Goal: Navigation & Orientation: Find specific page/section

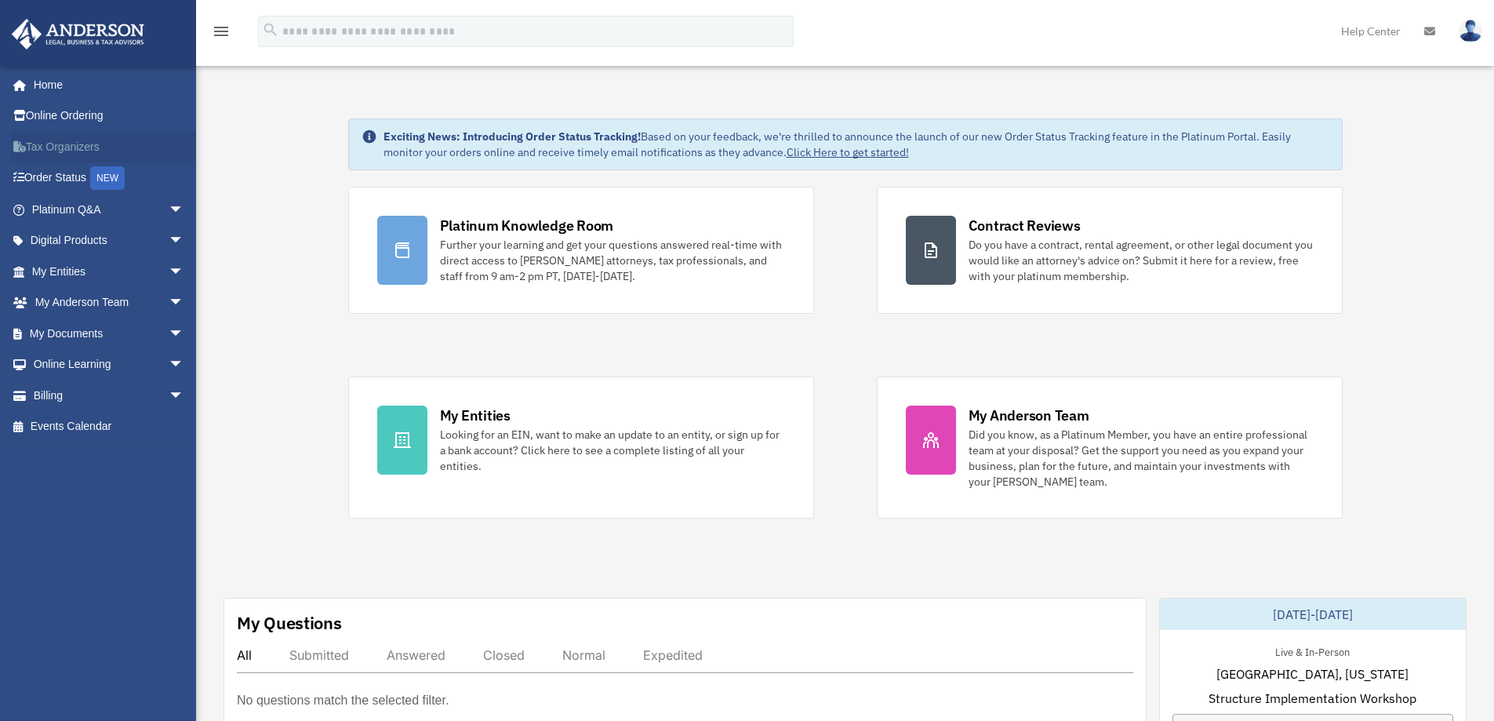
click at [139, 143] on link "Tax Organizers" at bounding box center [109, 146] width 197 height 31
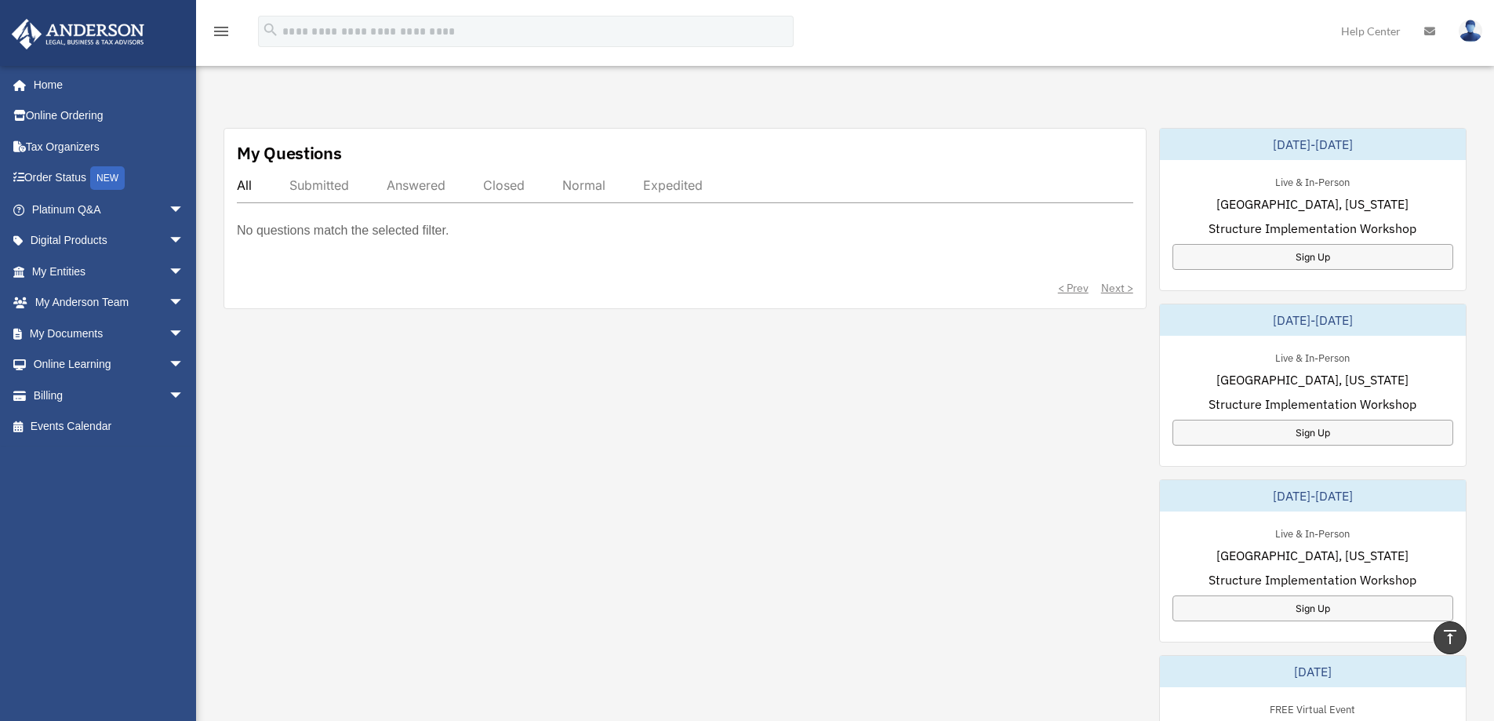
scroll to position [471, 0]
click at [1227, 433] on div "Sign Up" at bounding box center [1313, 432] width 281 height 26
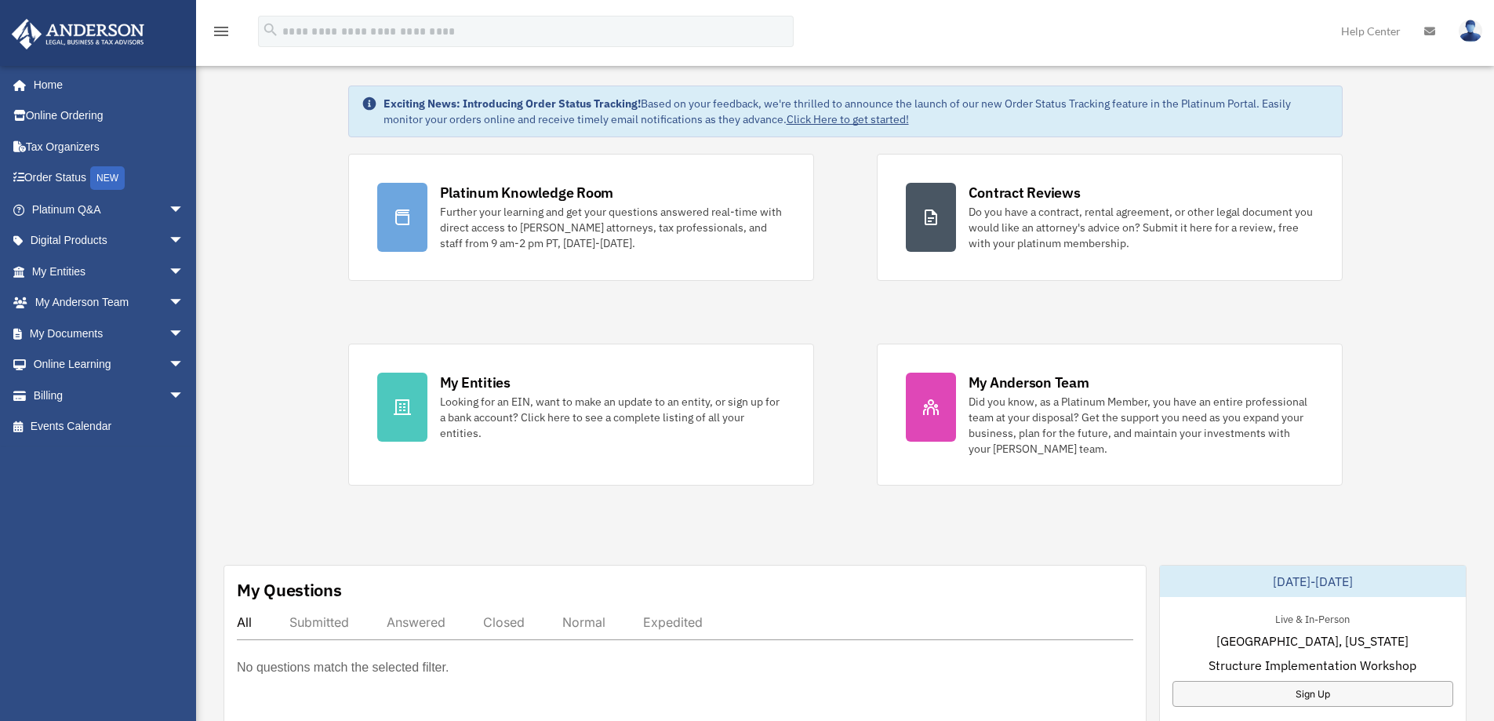
scroll to position [0, 0]
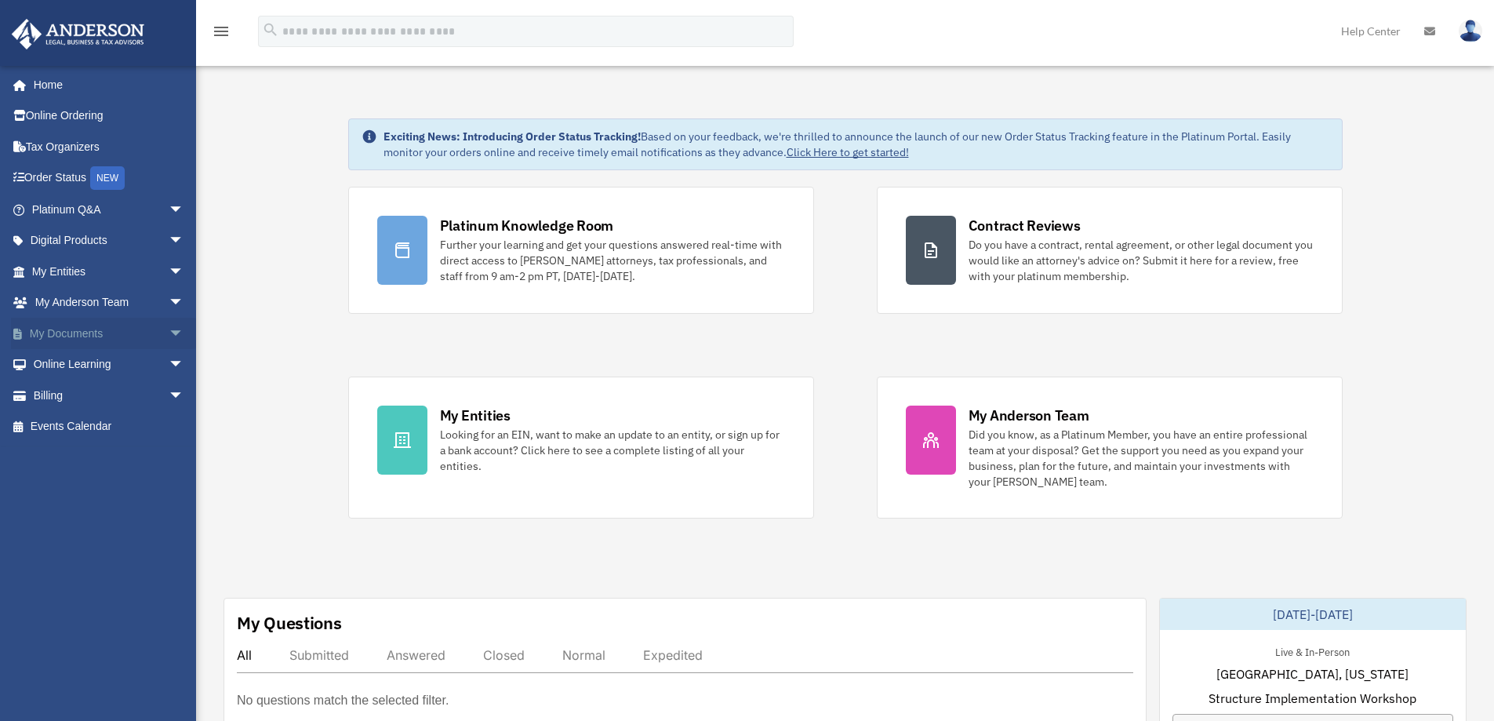
click at [170, 335] on span "arrow_drop_down" at bounding box center [184, 334] width 31 height 32
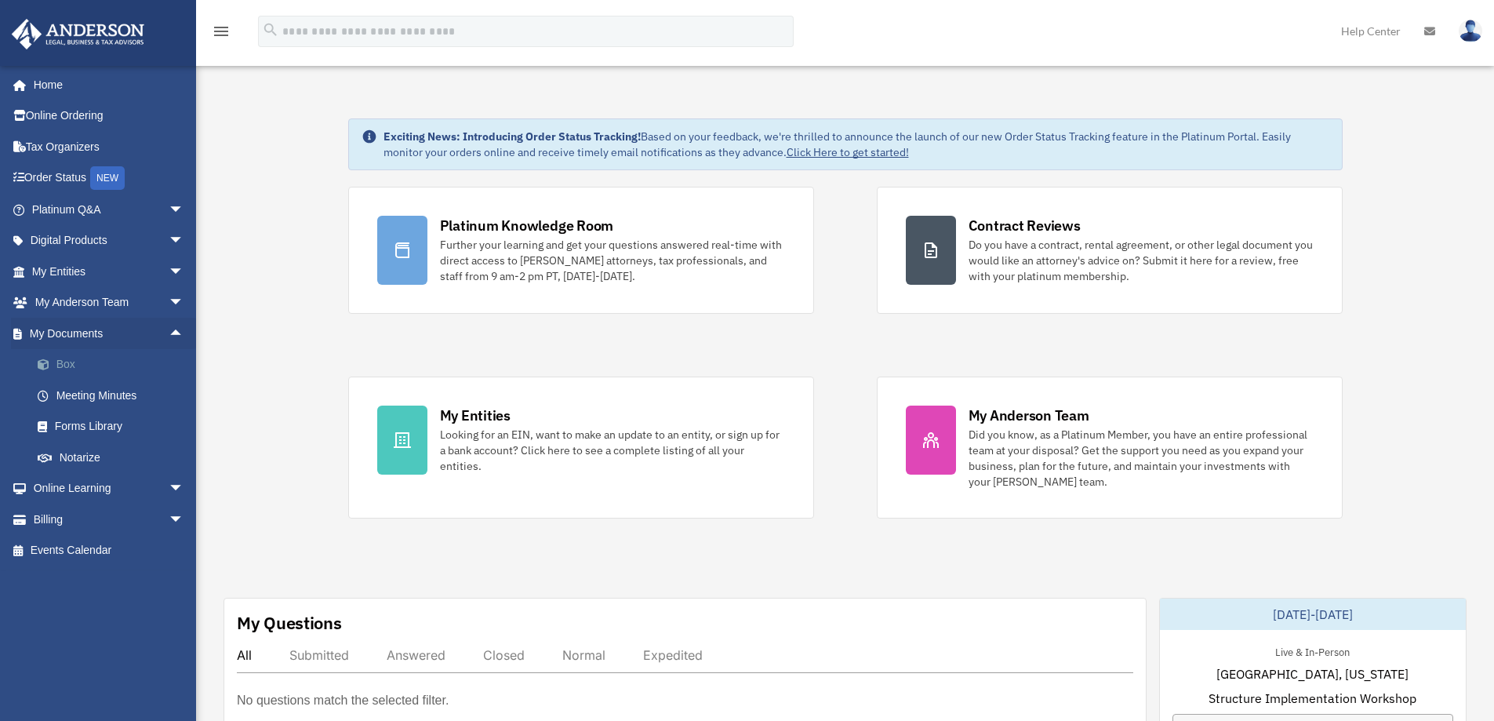
click at [83, 357] on link "Box" at bounding box center [115, 364] width 186 height 31
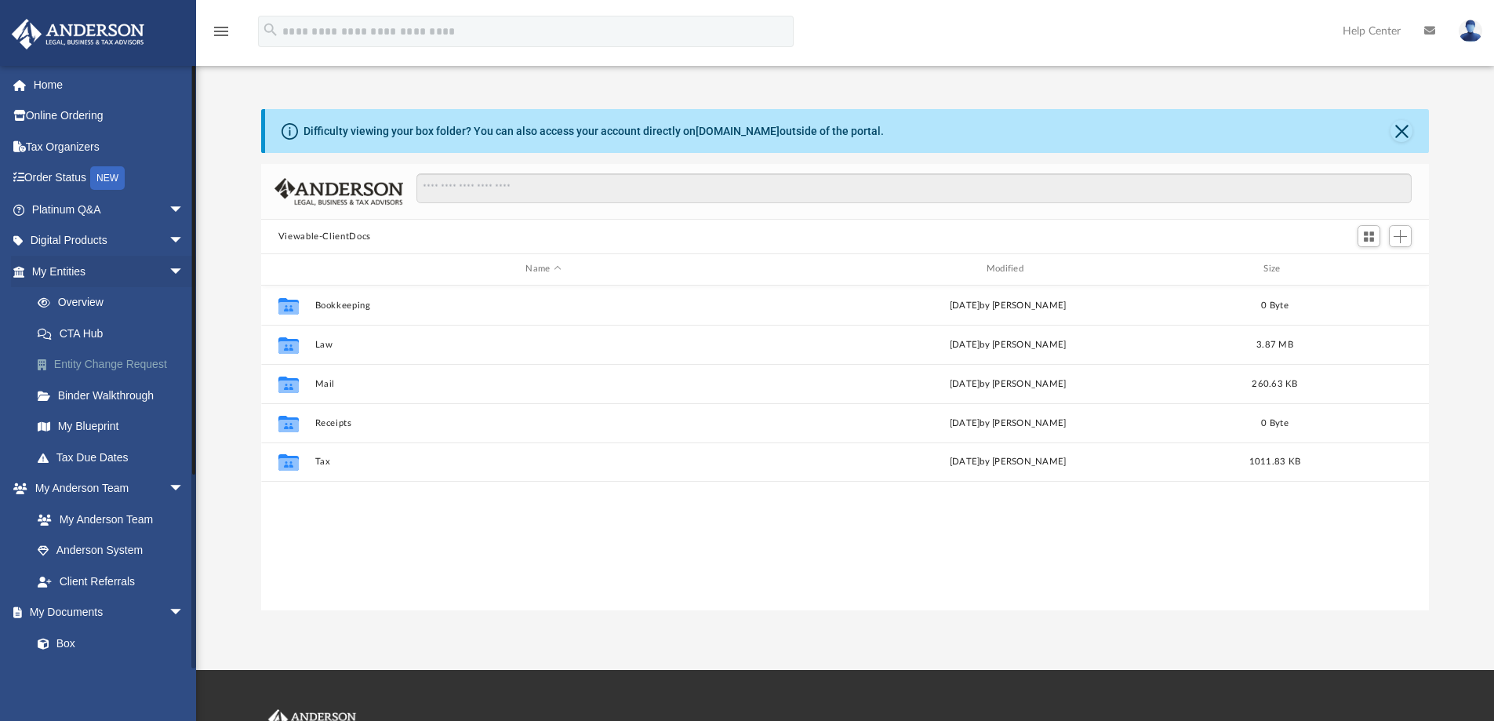
scroll to position [345, 1156]
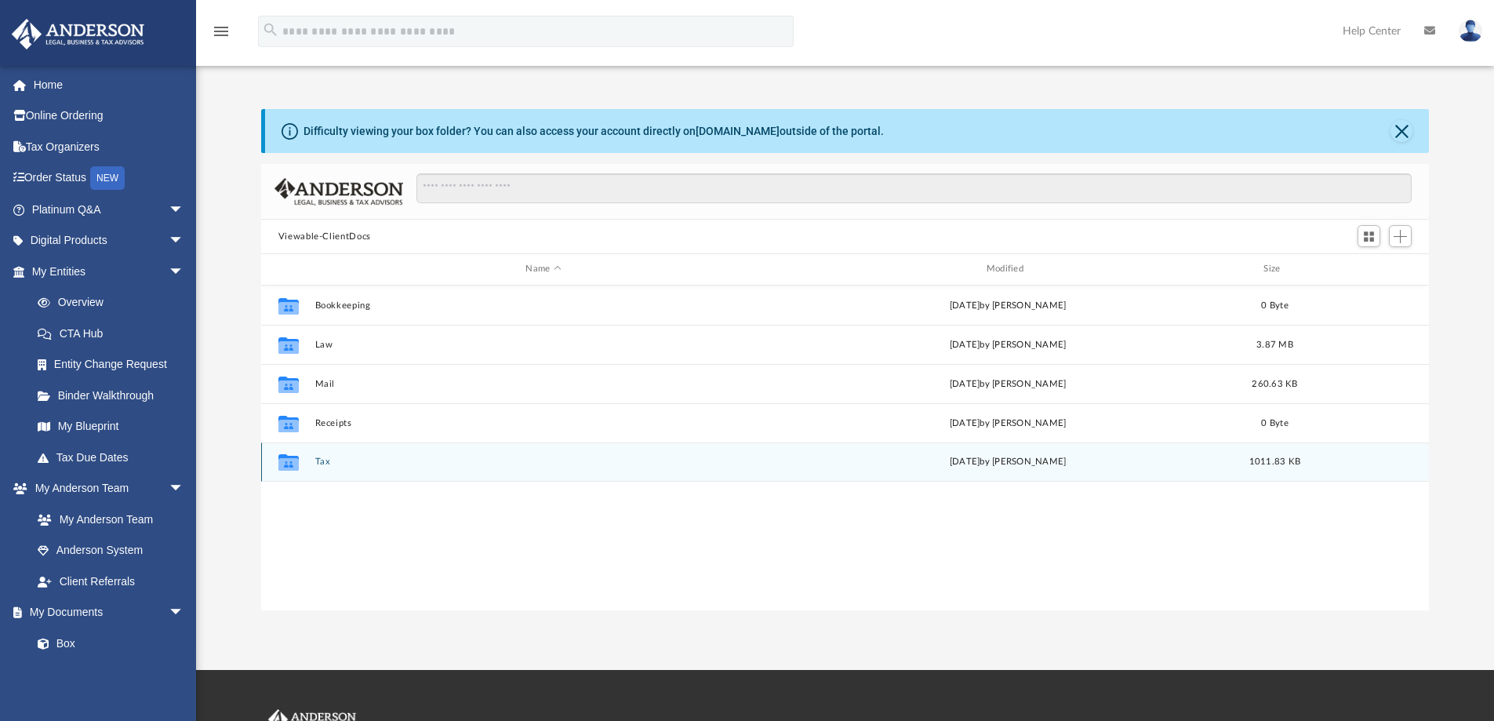
click at [294, 458] on icon "grid" at bounding box center [288, 464] width 20 height 13
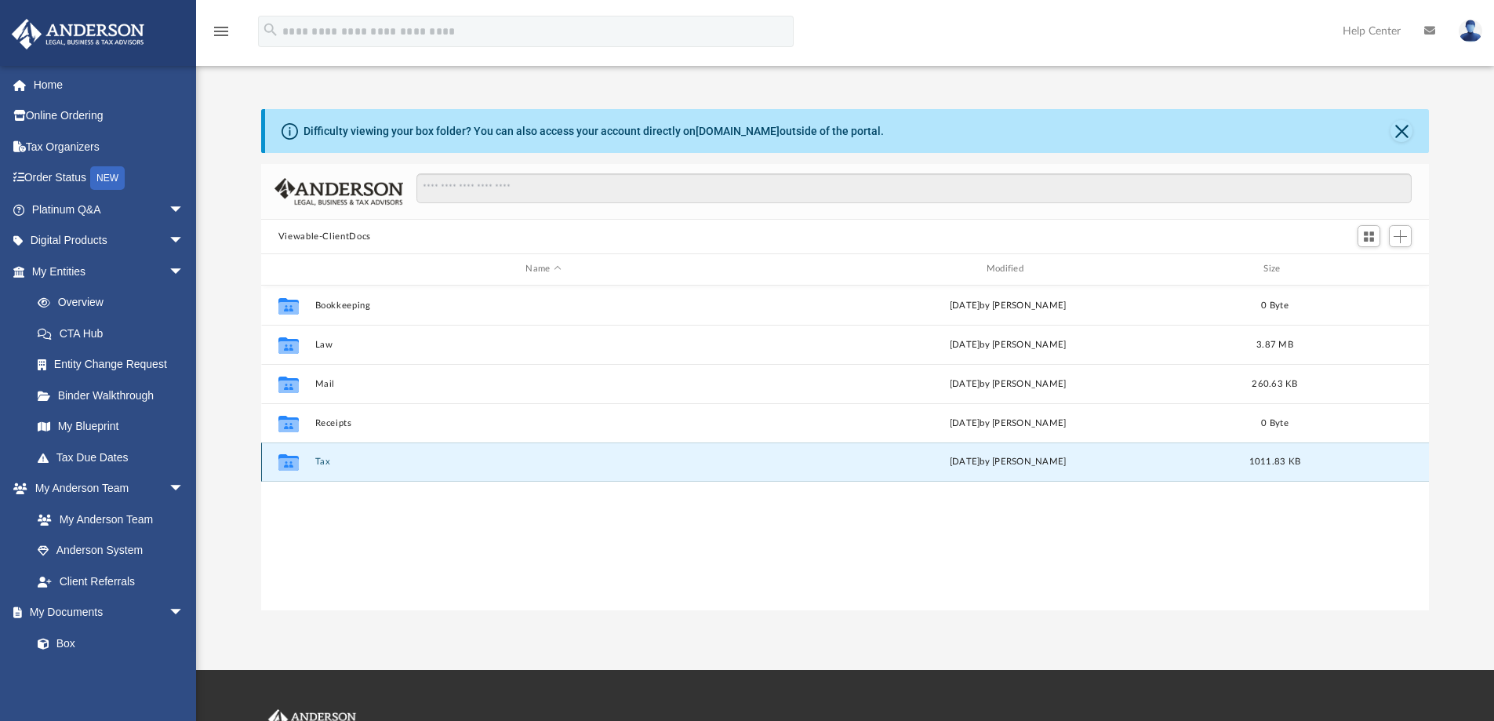
click at [311, 460] on div "Collaborated Folder Tax Fri Sep 19 2025 by Rajbir Sandhu 1011.83 KB" at bounding box center [845, 461] width 1169 height 39
click at [342, 455] on div "Collaborated Folder Tax Fri Sep 19 2025 by Rajbir Sandhu 1011.83 KB" at bounding box center [845, 461] width 1169 height 39
click at [296, 457] on icon "grid" at bounding box center [288, 462] width 20 height 16
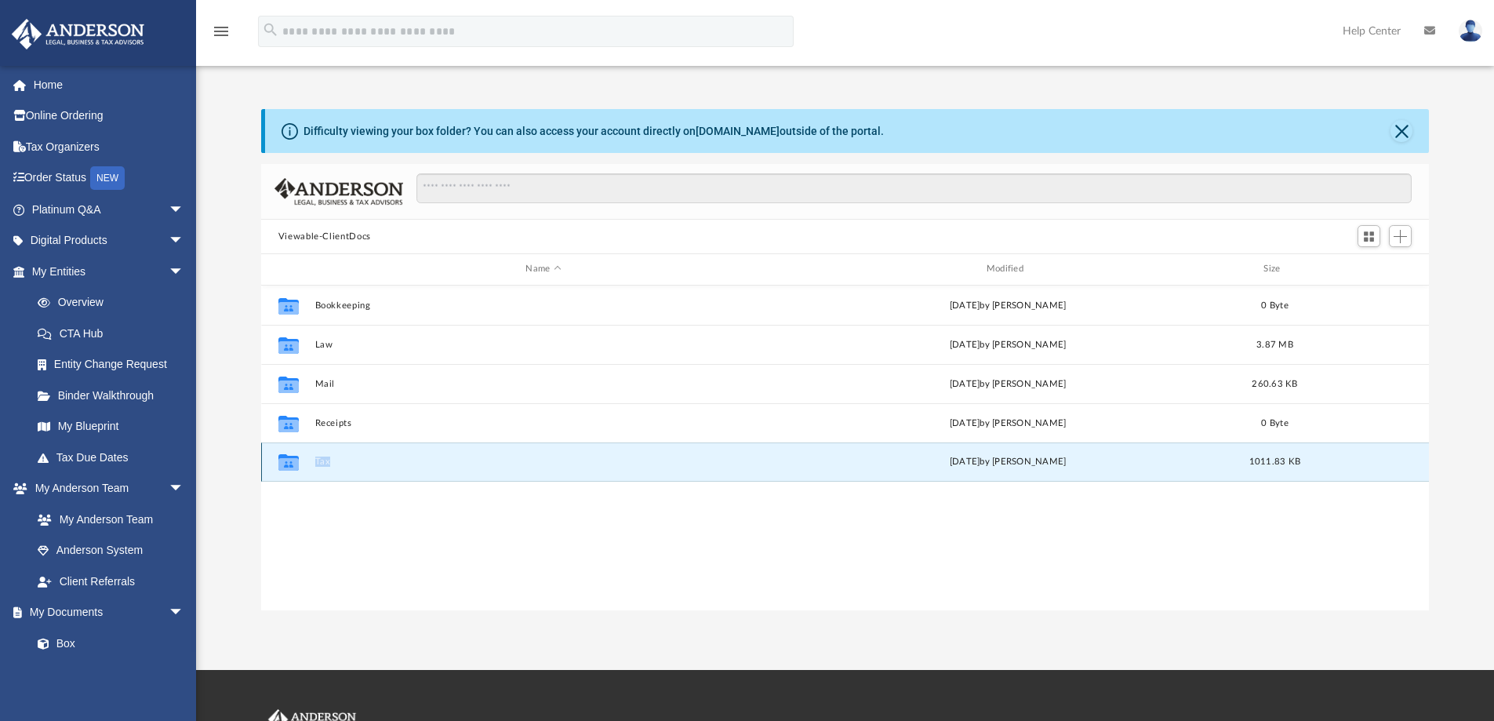
click at [333, 459] on button "Tax" at bounding box center [543, 461] width 457 height 10
click at [466, 455] on div "Collaborated Folder Tax Fri Sep 19 2025 by Rajbir Sandhu 1011.83 KB" at bounding box center [845, 461] width 1169 height 39
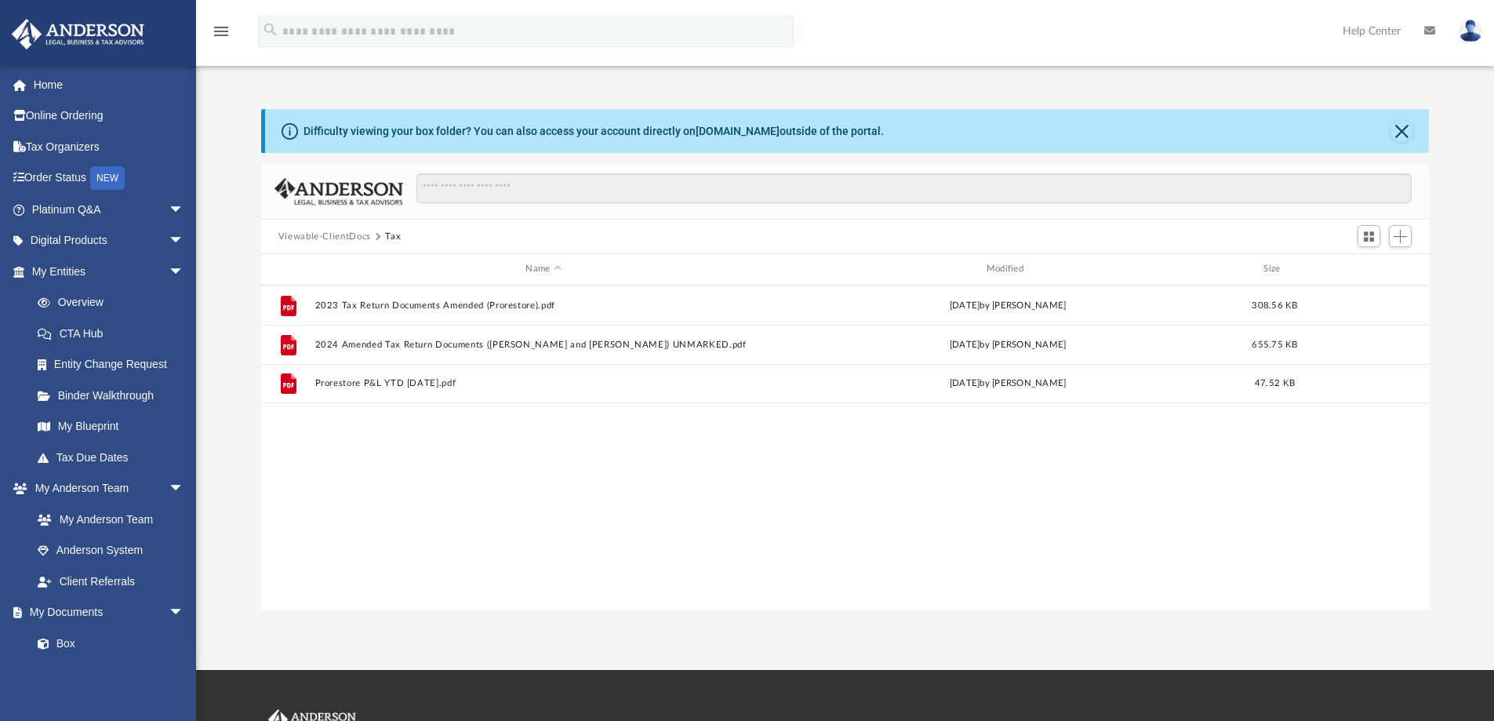
click at [467, 471] on div "File 2023 Tax Return Documents Amended (Prorestore).pdf Fri Sep 19 2025 by Rajb…" at bounding box center [845, 447] width 1169 height 325
click at [78, 209] on link "Platinum Q&A arrow_drop_down" at bounding box center [109, 209] width 197 height 31
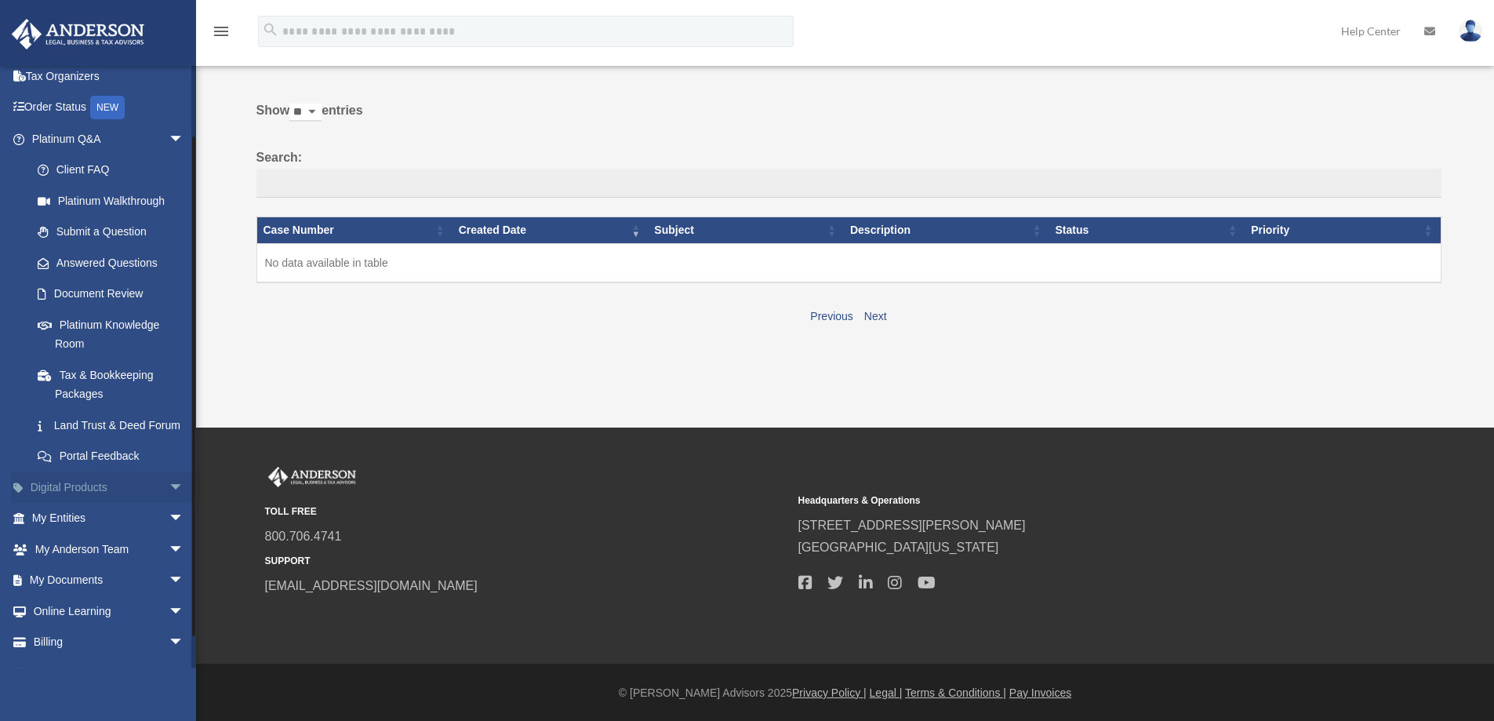
scroll to position [78, 0]
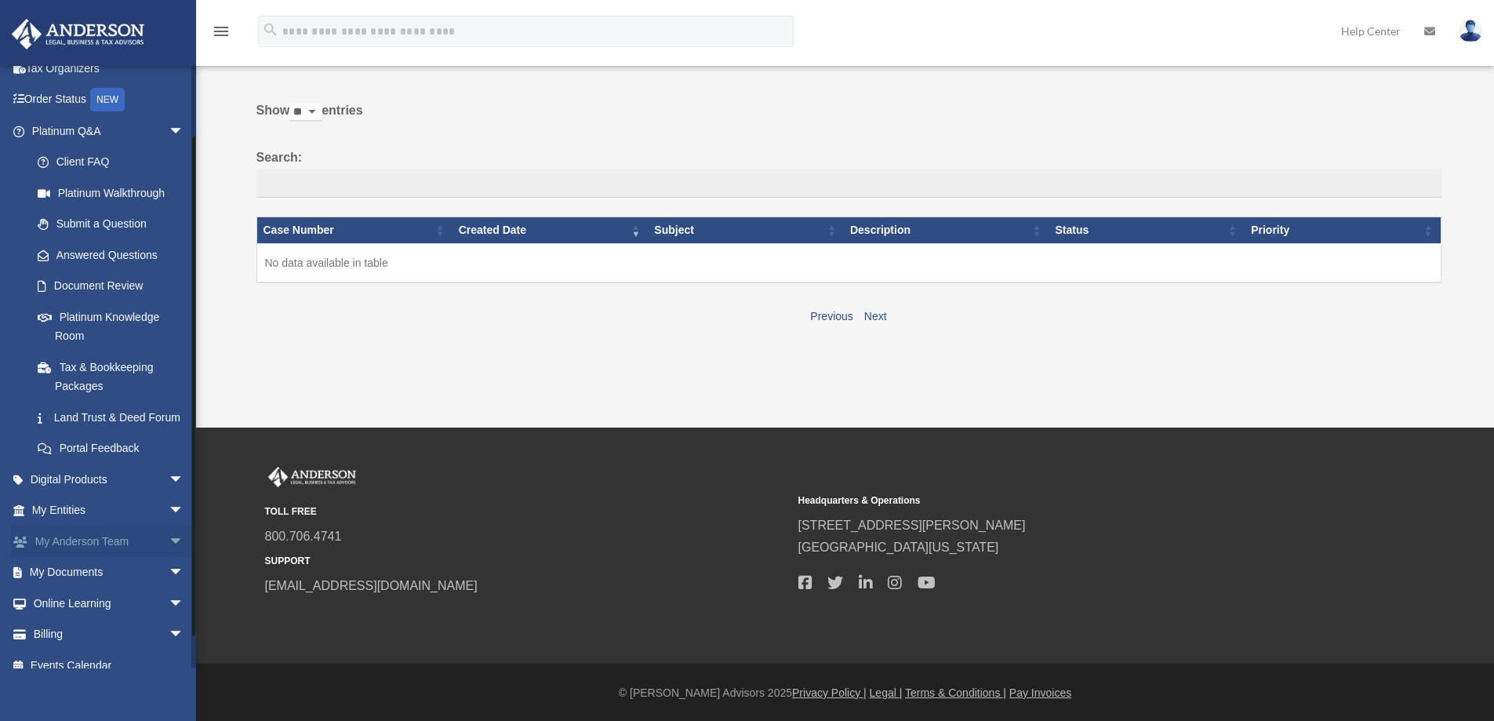
click at [107, 557] on link "My Anderson Team arrow_drop_down" at bounding box center [109, 541] width 197 height 31
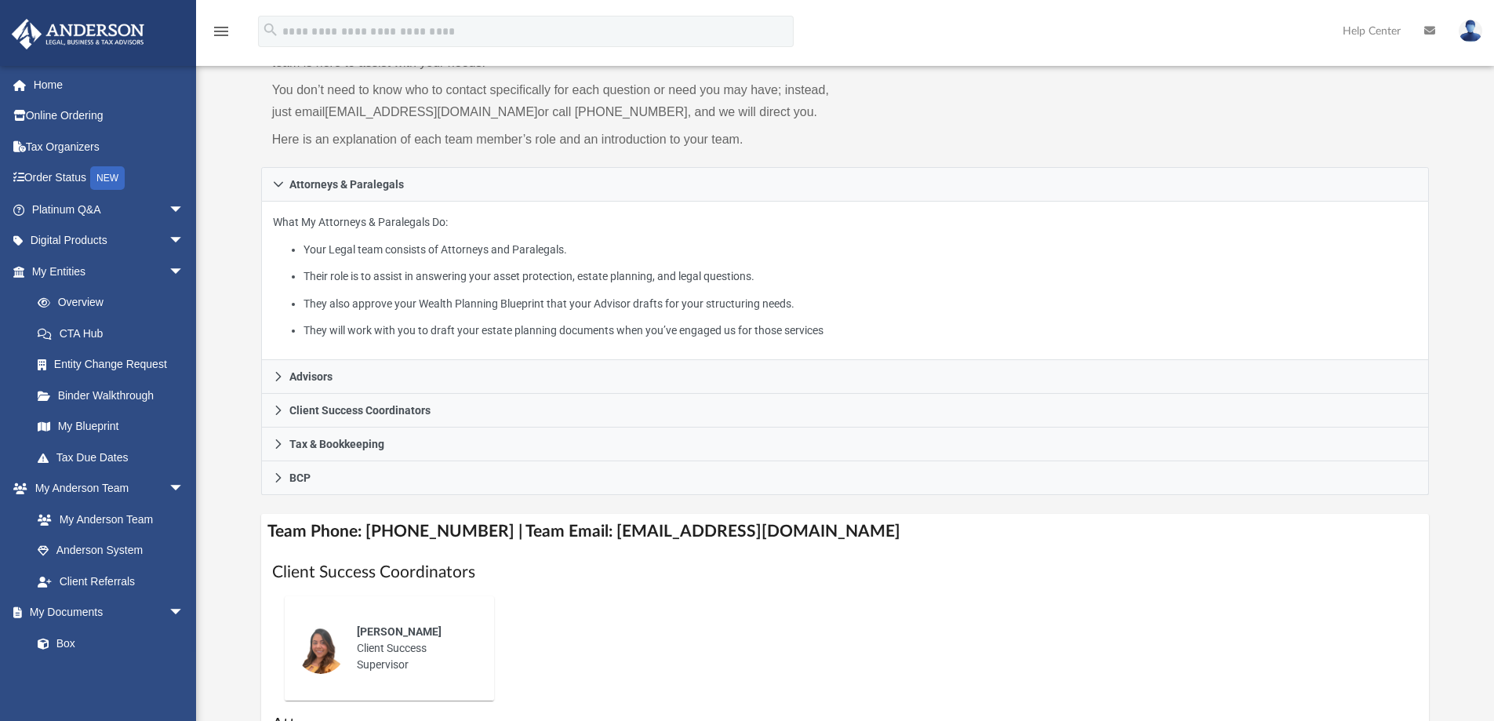
scroll to position [139, 0]
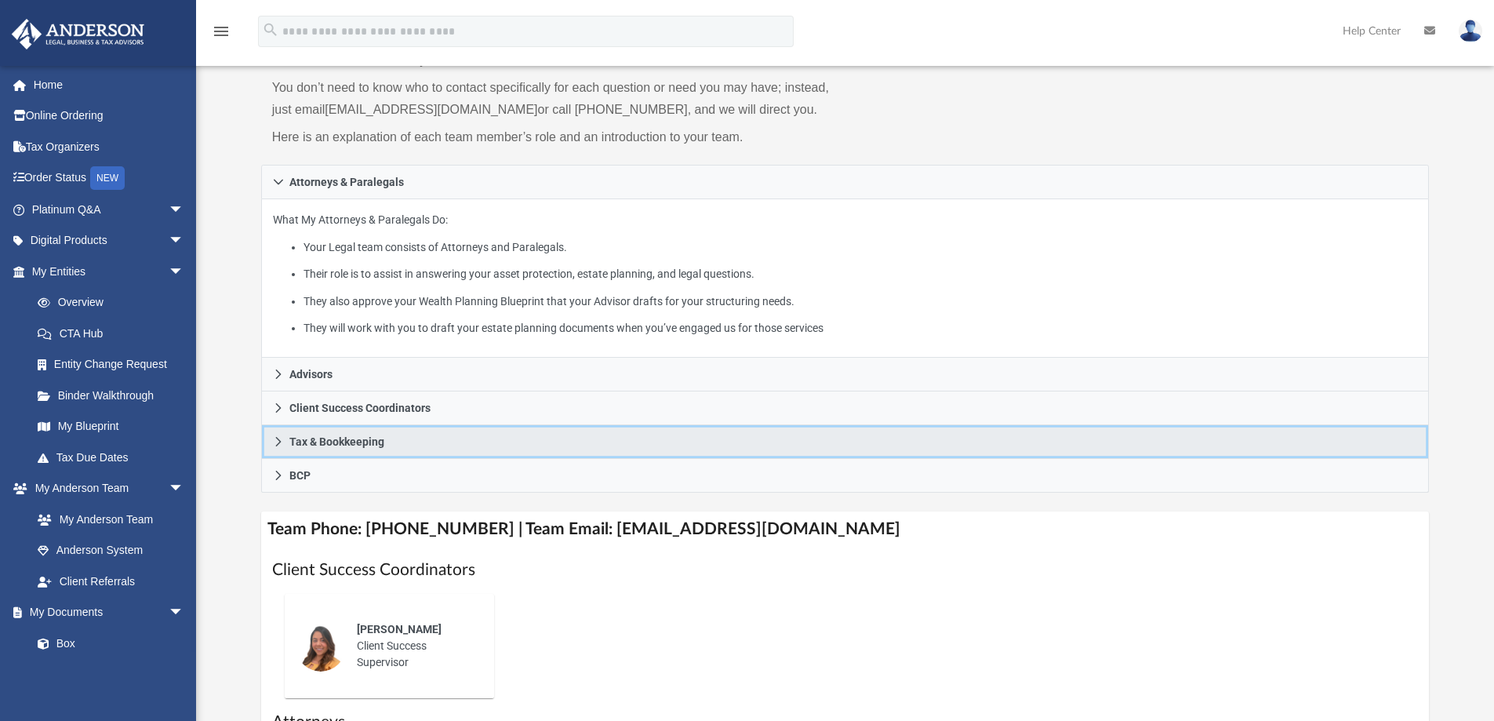
click at [271, 444] on link "Tax & Bookkeeping" at bounding box center [845, 442] width 1169 height 34
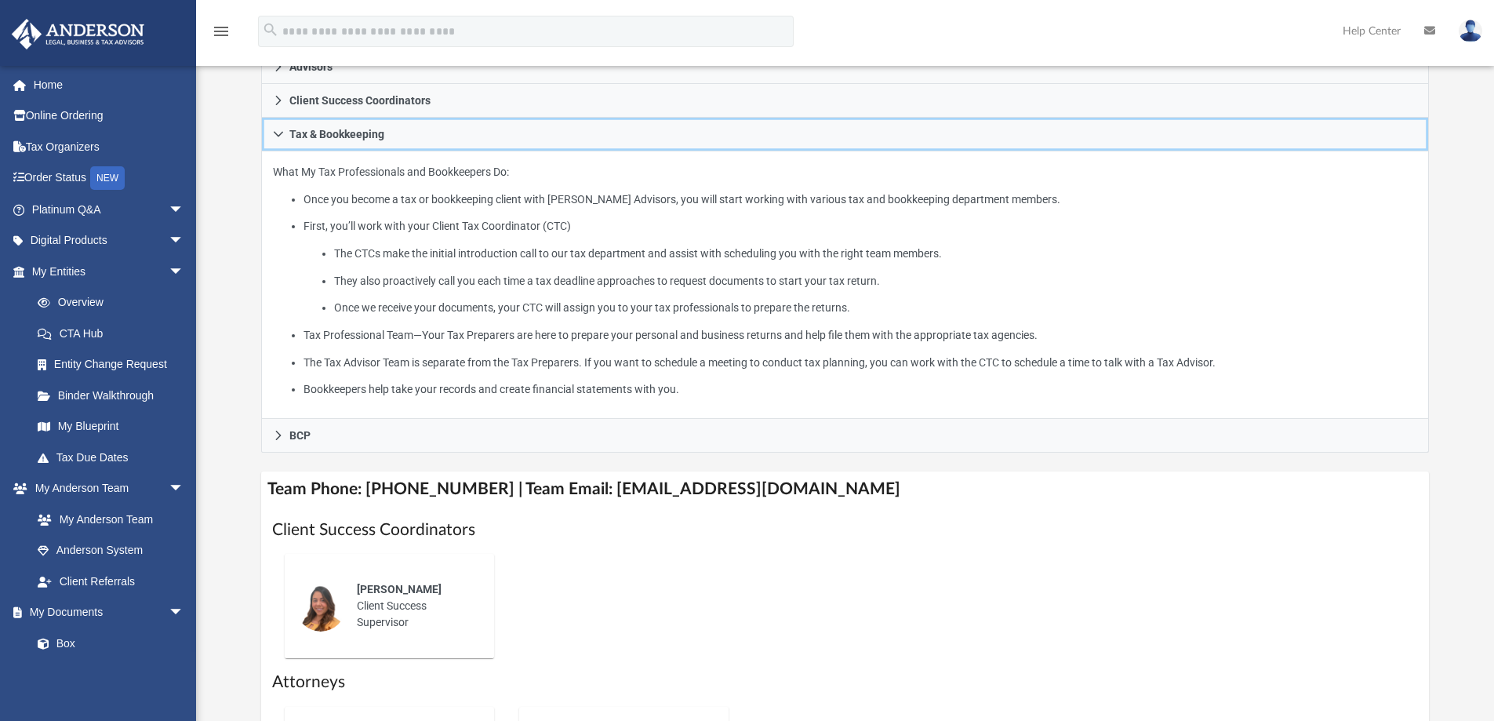
scroll to position [296, 0]
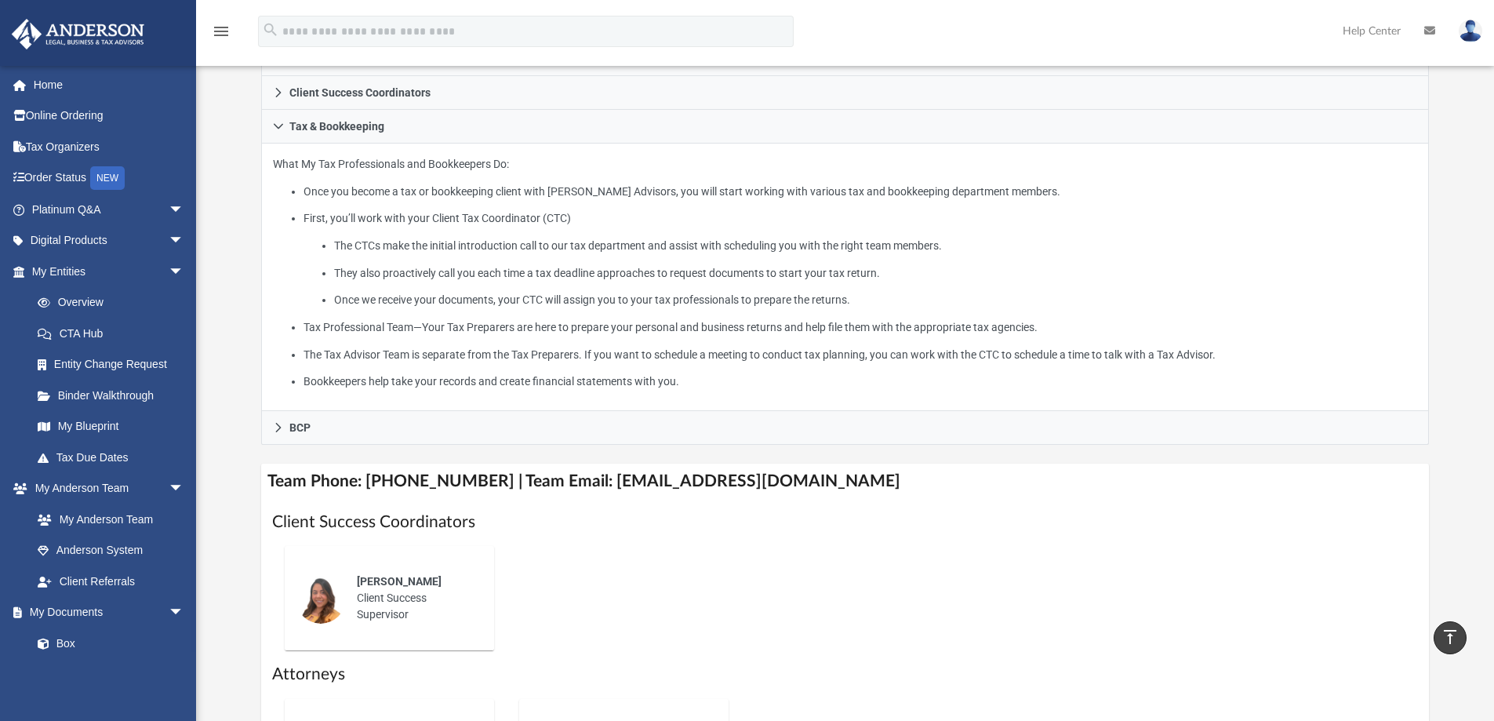
click at [407, 632] on div "Alex Gomez Client Success Supervisor" at bounding box center [414, 597] width 137 height 71
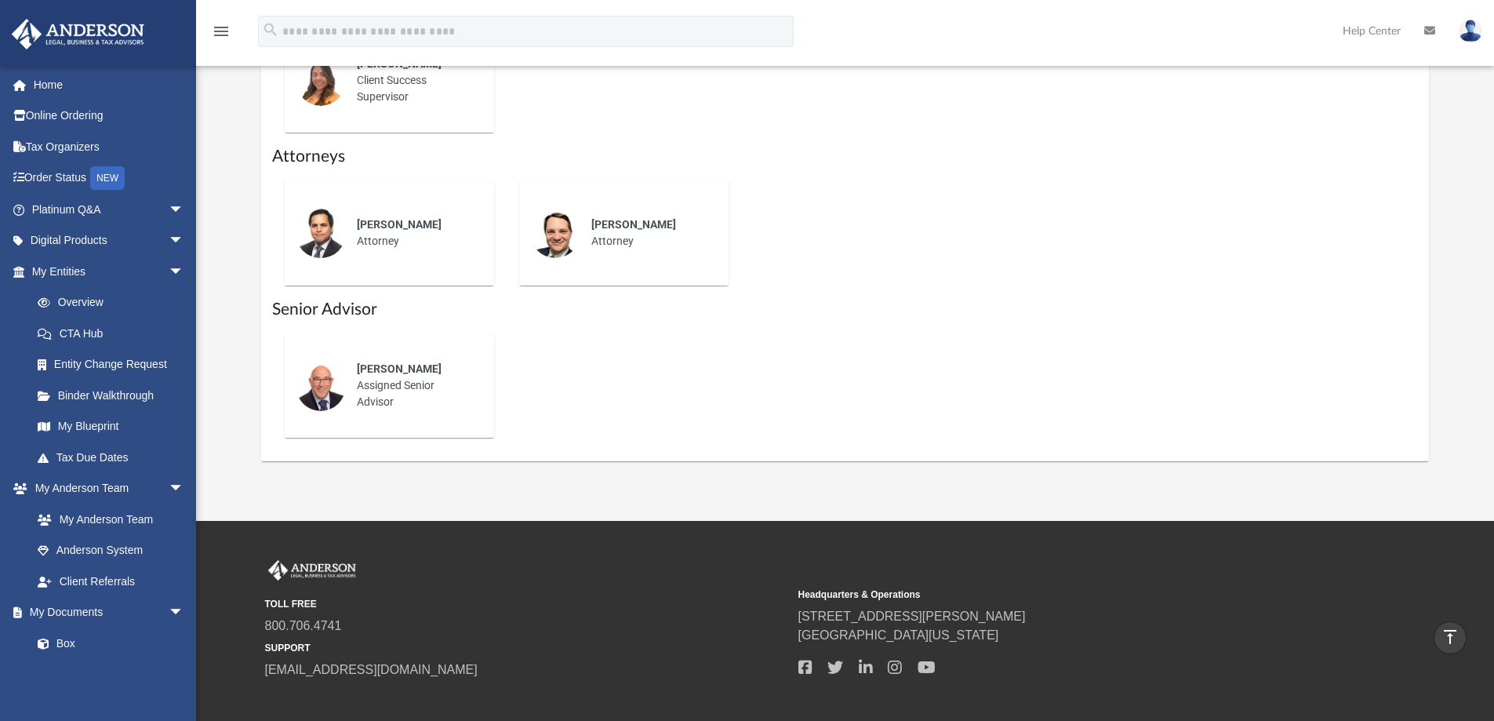
scroll to position [894, 0]
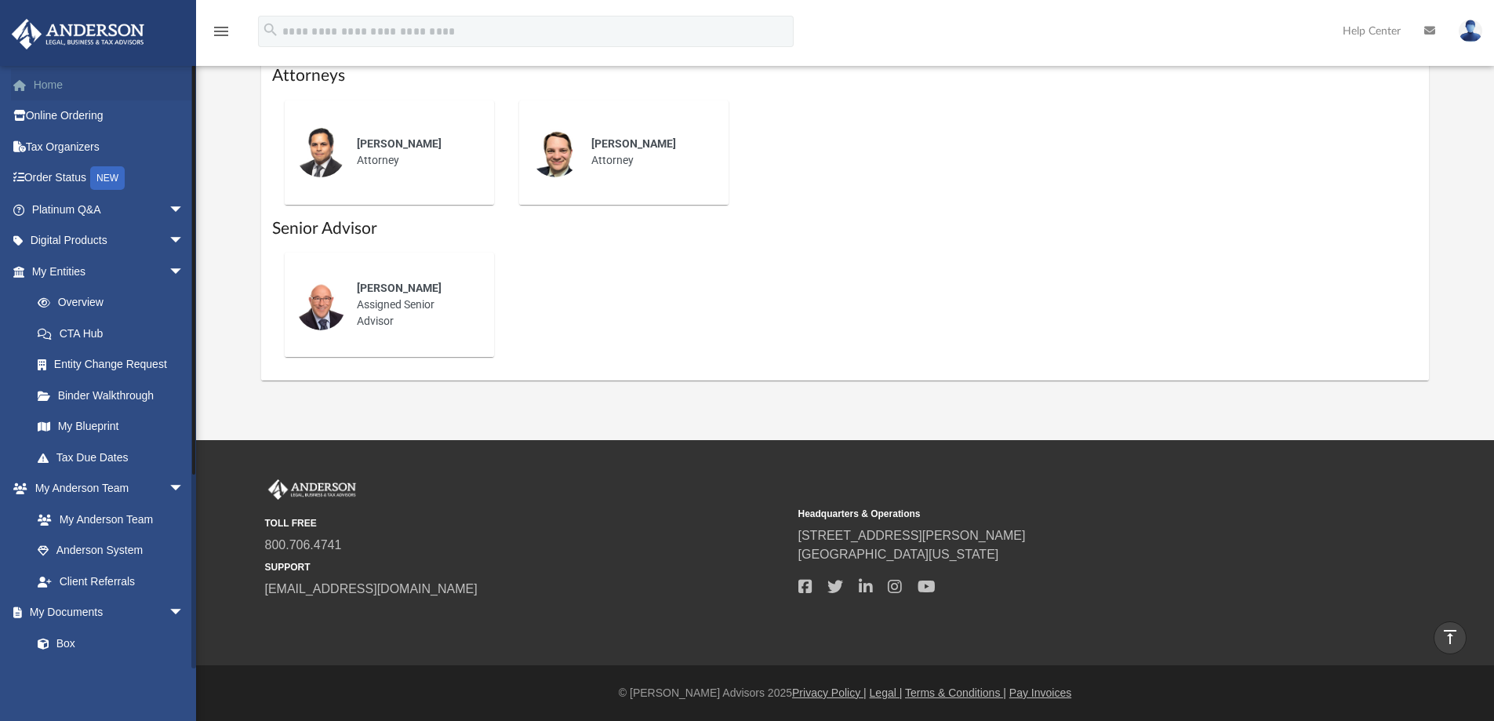
click at [53, 96] on link "Home" at bounding box center [109, 84] width 197 height 31
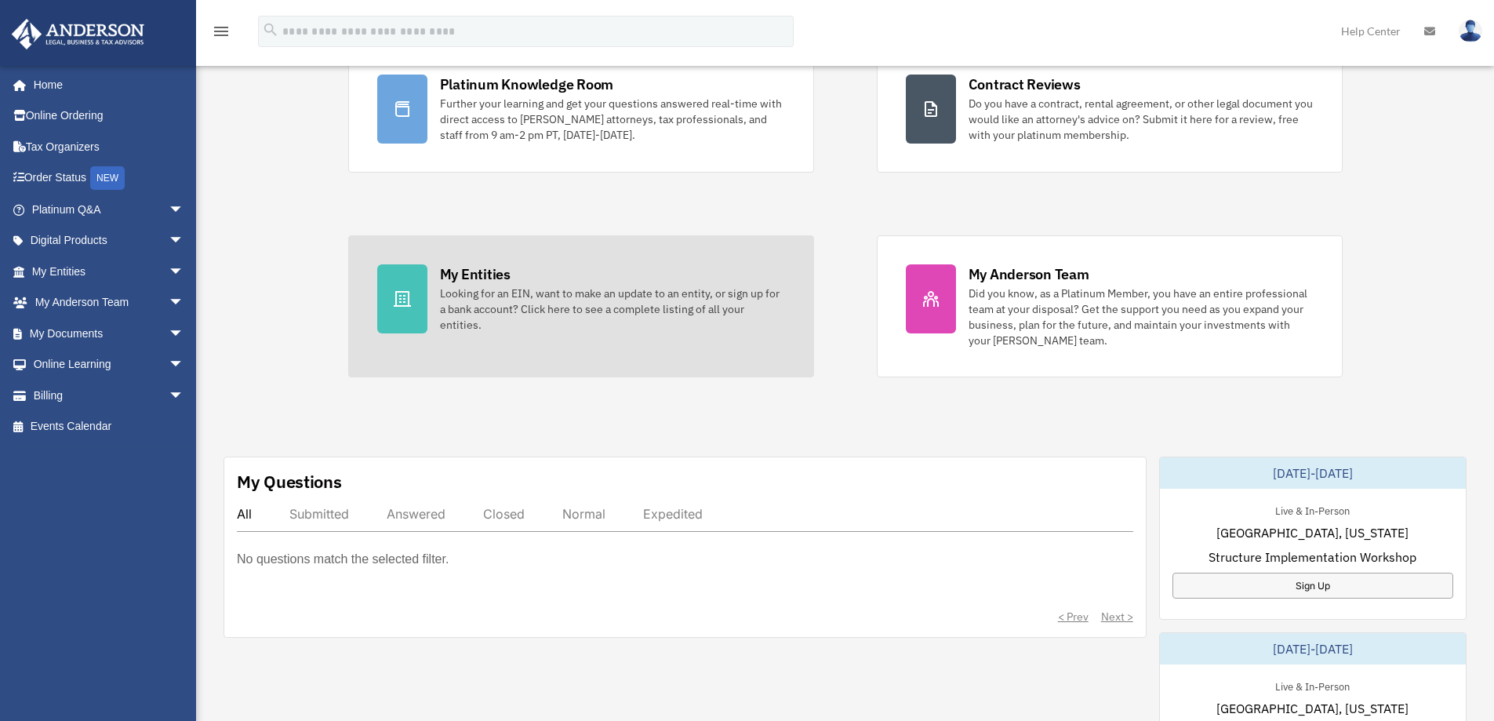
scroll to position [183, 0]
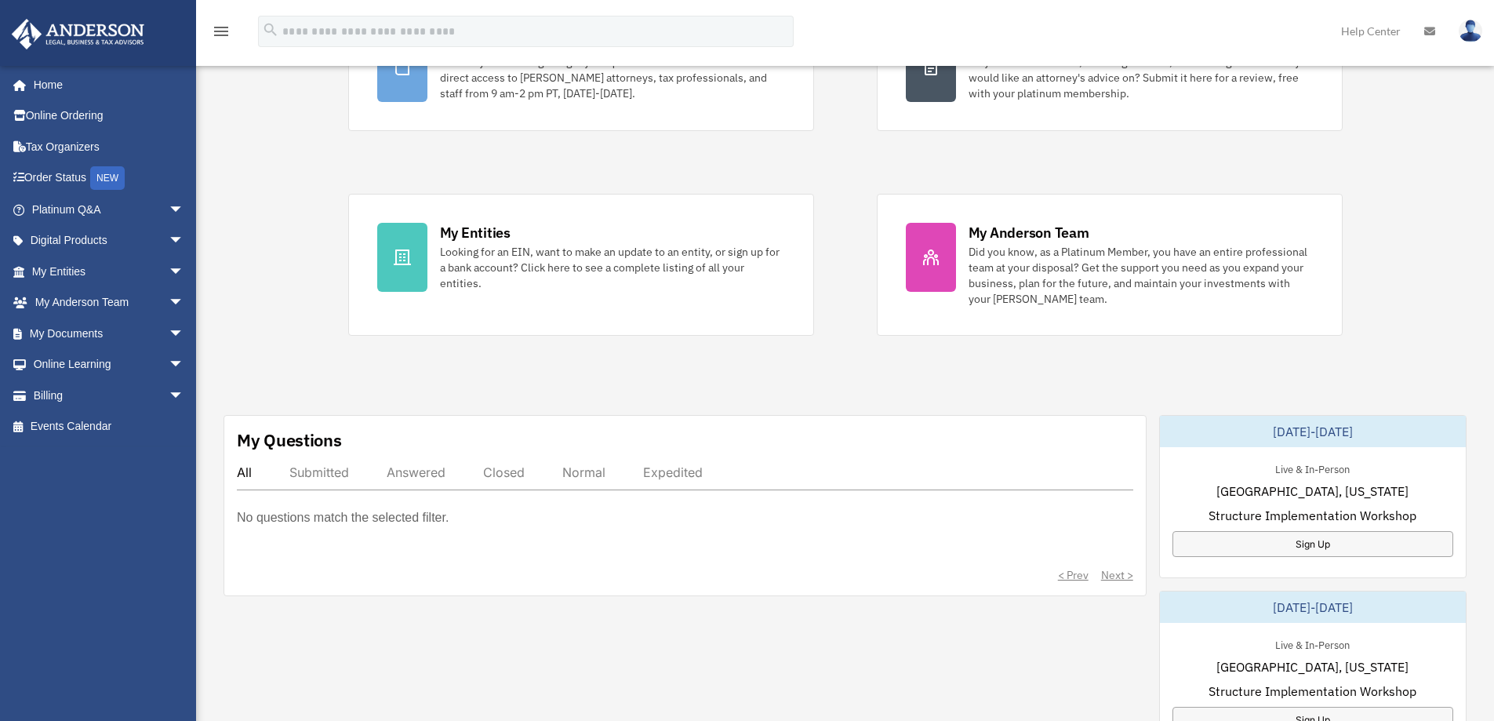
click at [349, 467] on div "Submitted" at bounding box center [319, 472] width 60 height 16
click at [412, 472] on div "Answered" at bounding box center [416, 472] width 59 height 16
click at [511, 477] on div "Closed" at bounding box center [504, 472] width 42 height 16
drag, startPoint x: 555, startPoint y: 471, endPoint x: 613, endPoint y: 474, distance: 58.1
click at [555, 471] on div "All Submitted Answered Closed Normal Expedited" at bounding box center [685, 477] width 897 height 26
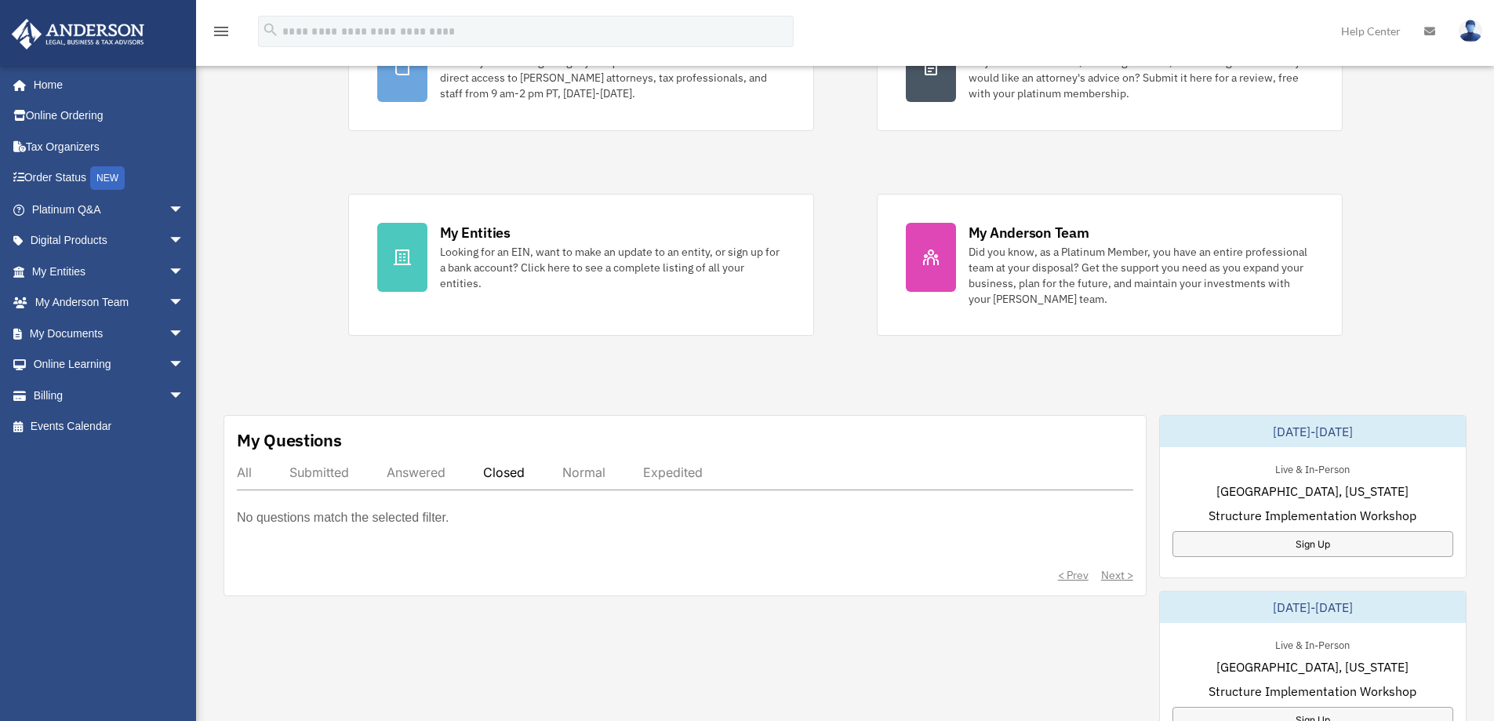
click at [1104, 577] on div "< Prev Next >" at bounding box center [685, 575] width 897 height 16
click at [631, 545] on div "No questions match the selected filter." at bounding box center [685, 529] width 897 height 44
drag, startPoint x: 494, startPoint y: 529, endPoint x: 394, endPoint y: 522, distance: 100.6
click at [481, 529] on div "No questions match the selected filter." at bounding box center [685, 529] width 897 height 44
click at [387, 522] on p "No questions match the selected filter." at bounding box center [343, 518] width 212 height 22
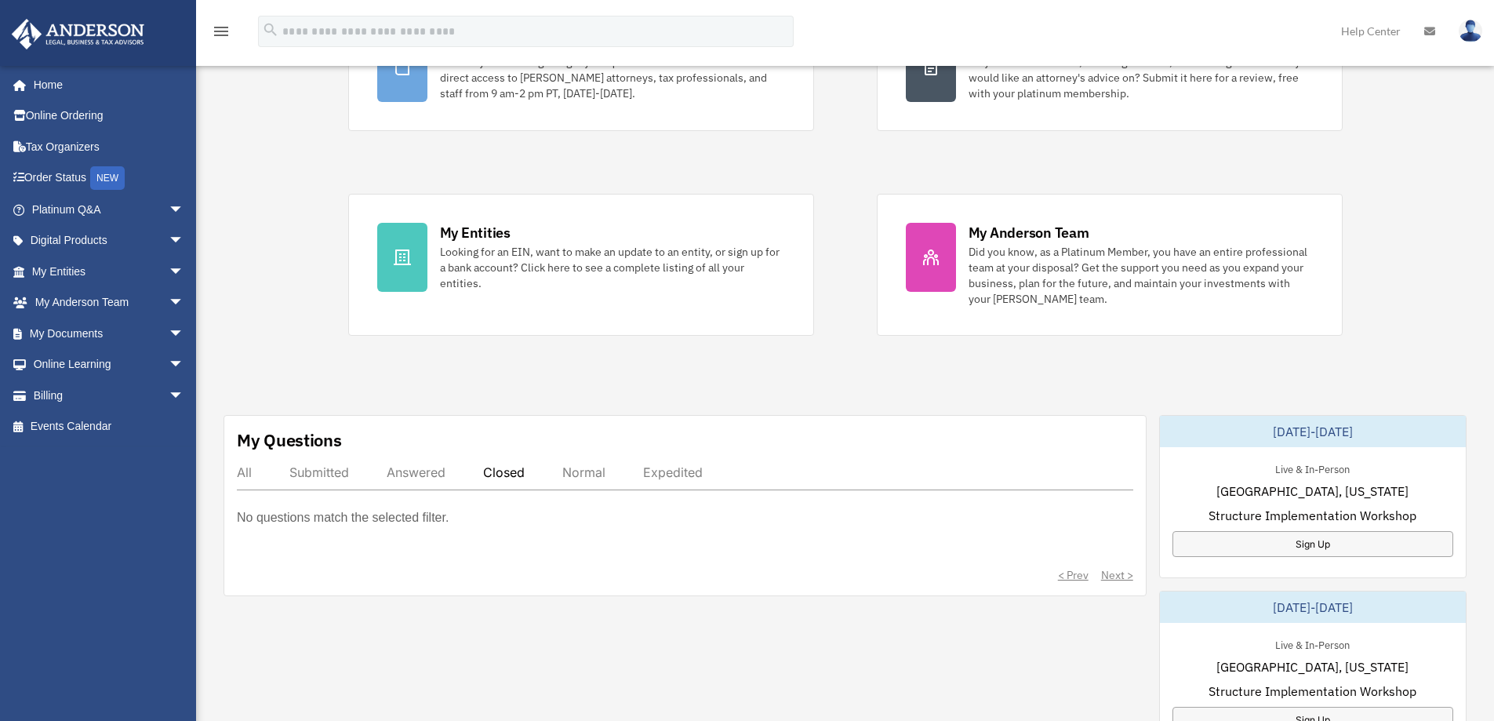
click at [352, 454] on div "My Questions All Submitted Answered Closed Normal Expedited No questions match …" at bounding box center [685, 505] width 923 height 181
drag, startPoint x: 358, startPoint y: 442, endPoint x: 260, endPoint y: 426, distance: 98.6
click at [354, 442] on div "My Questions All Submitted Answered Closed Normal Expedited No questions match …" at bounding box center [685, 505] width 923 height 181
click at [249, 425] on div "My Questions All Submitted Answered Closed Normal Expedited No questions match …" at bounding box center [685, 505] width 923 height 181
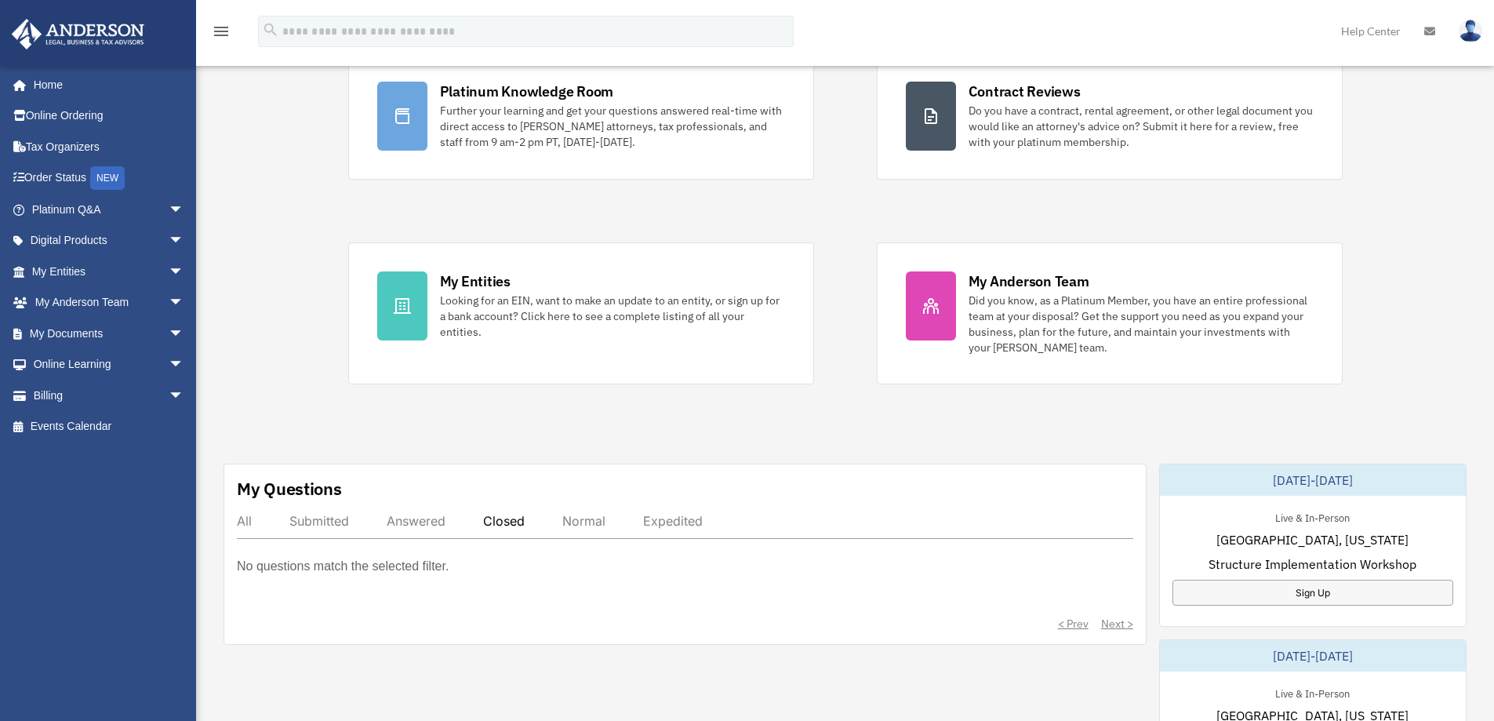
scroll to position [0, 0]
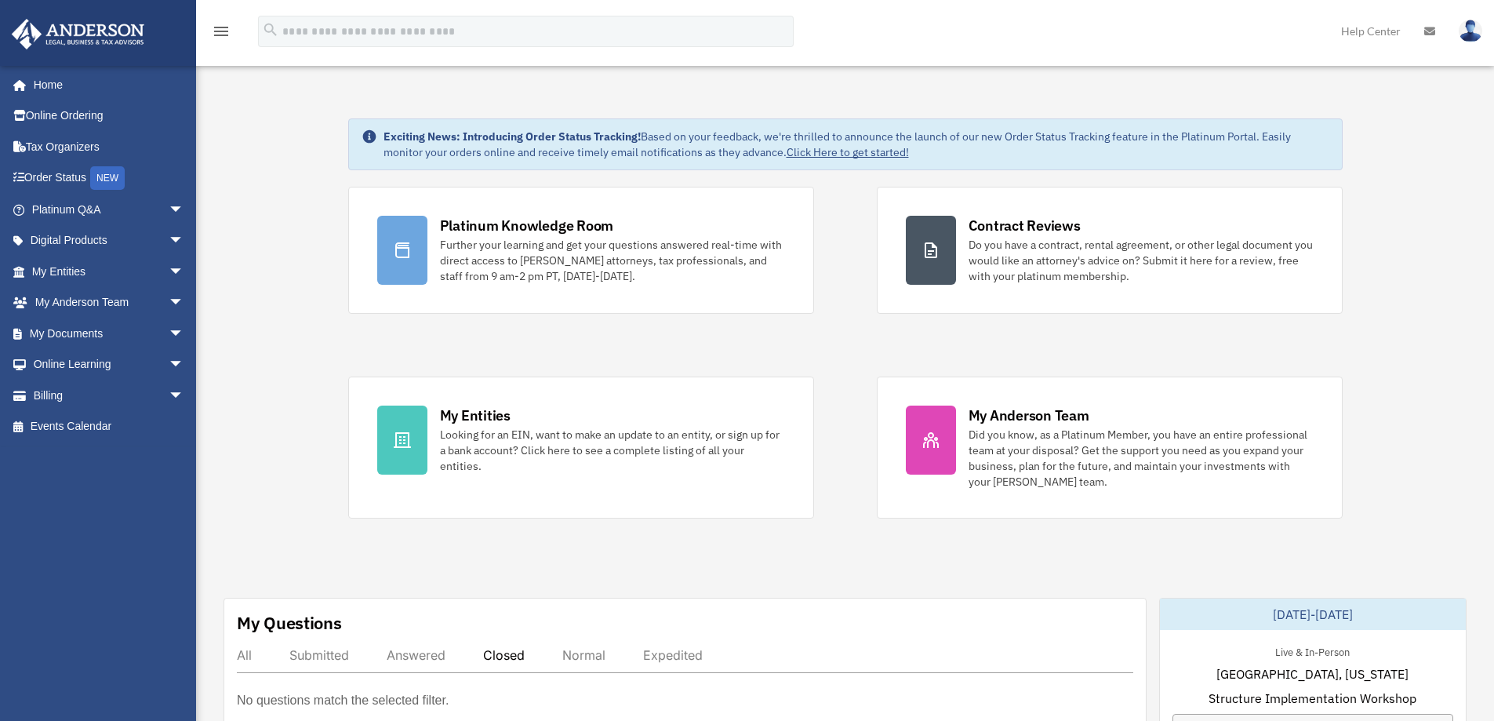
click at [218, 24] on icon "menu" at bounding box center [221, 31] width 19 height 19
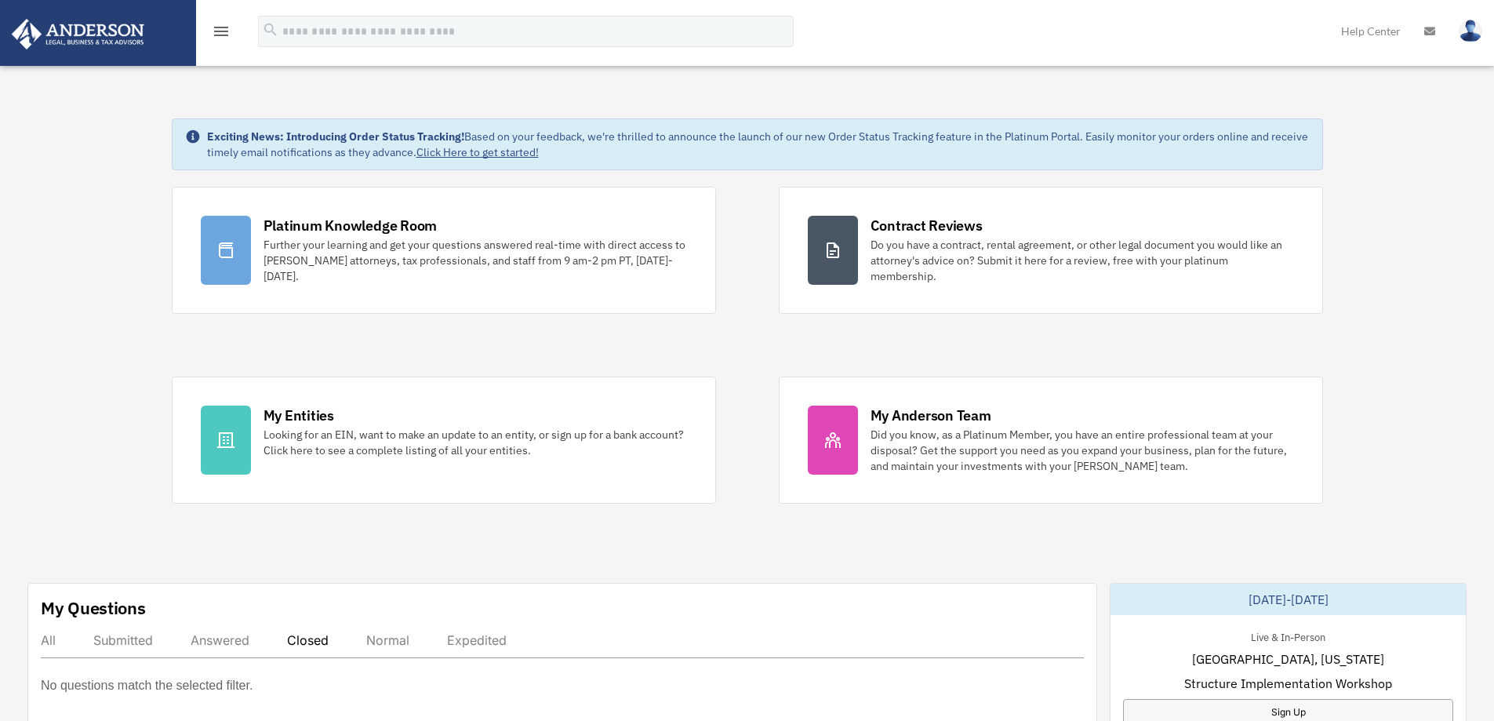
click at [218, 30] on icon "menu" at bounding box center [221, 31] width 19 height 19
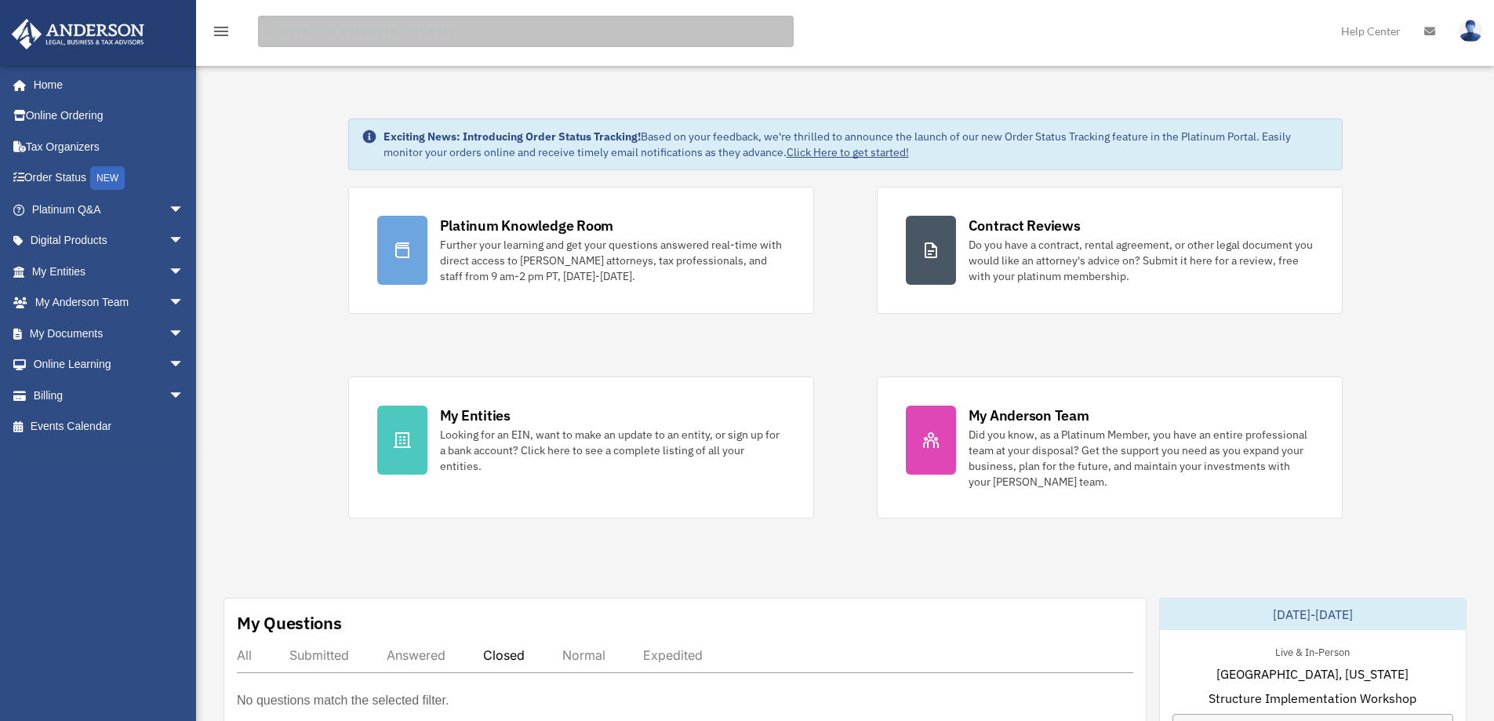
click at [329, 36] on input "search" at bounding box center [526, 31] width 536 height 31
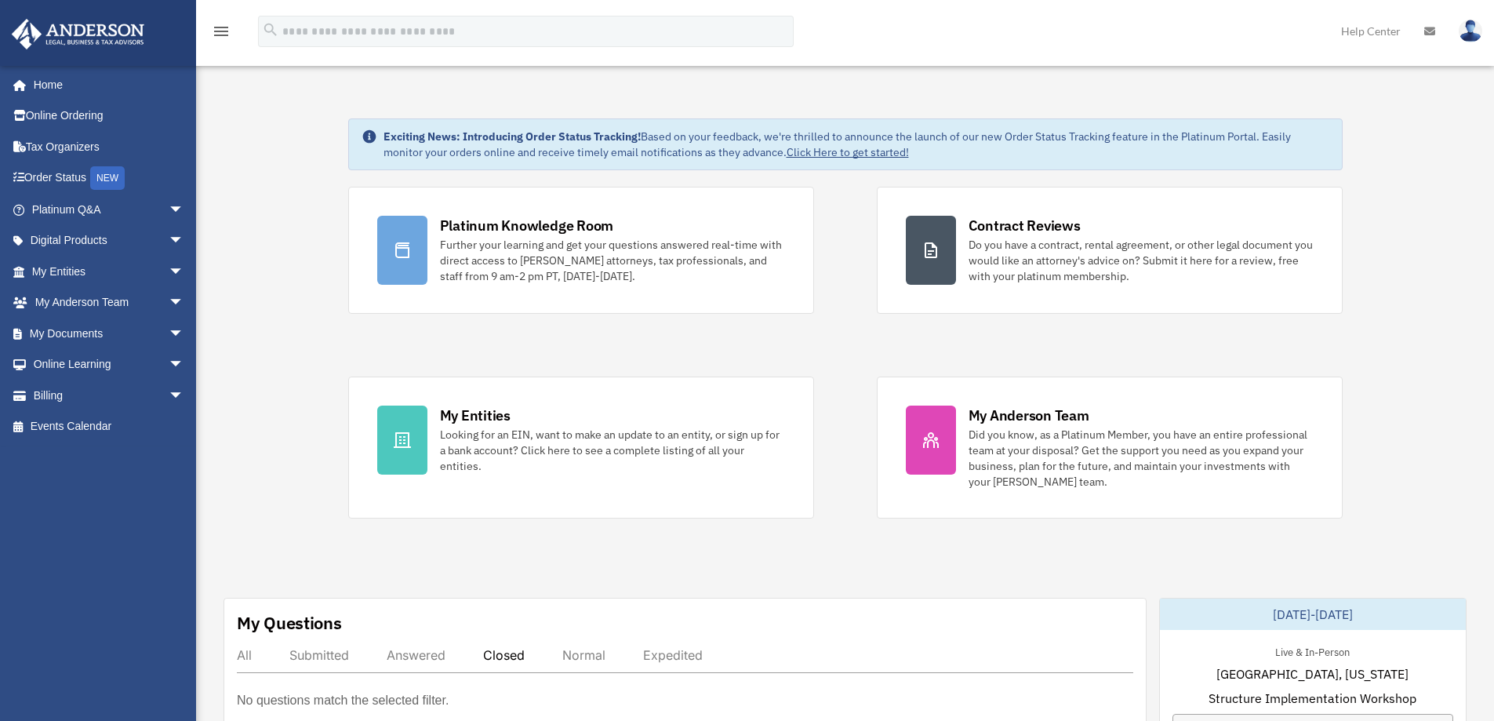
click at [1403, 31] on link "Help Center" at bounding box center [1370, 31] width 83 height 62
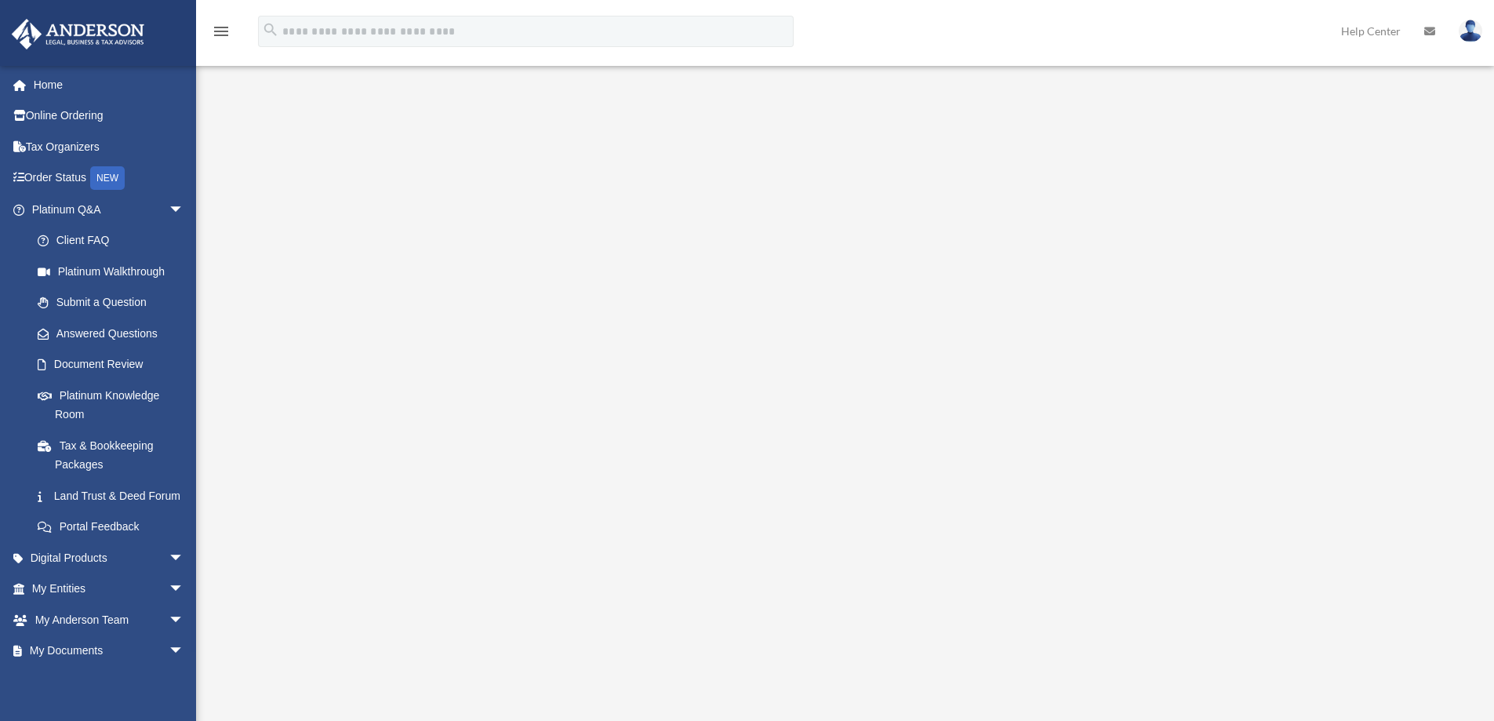
click at [1433, 33] on icon at bounding box center [1429, 31] width 11 height 11
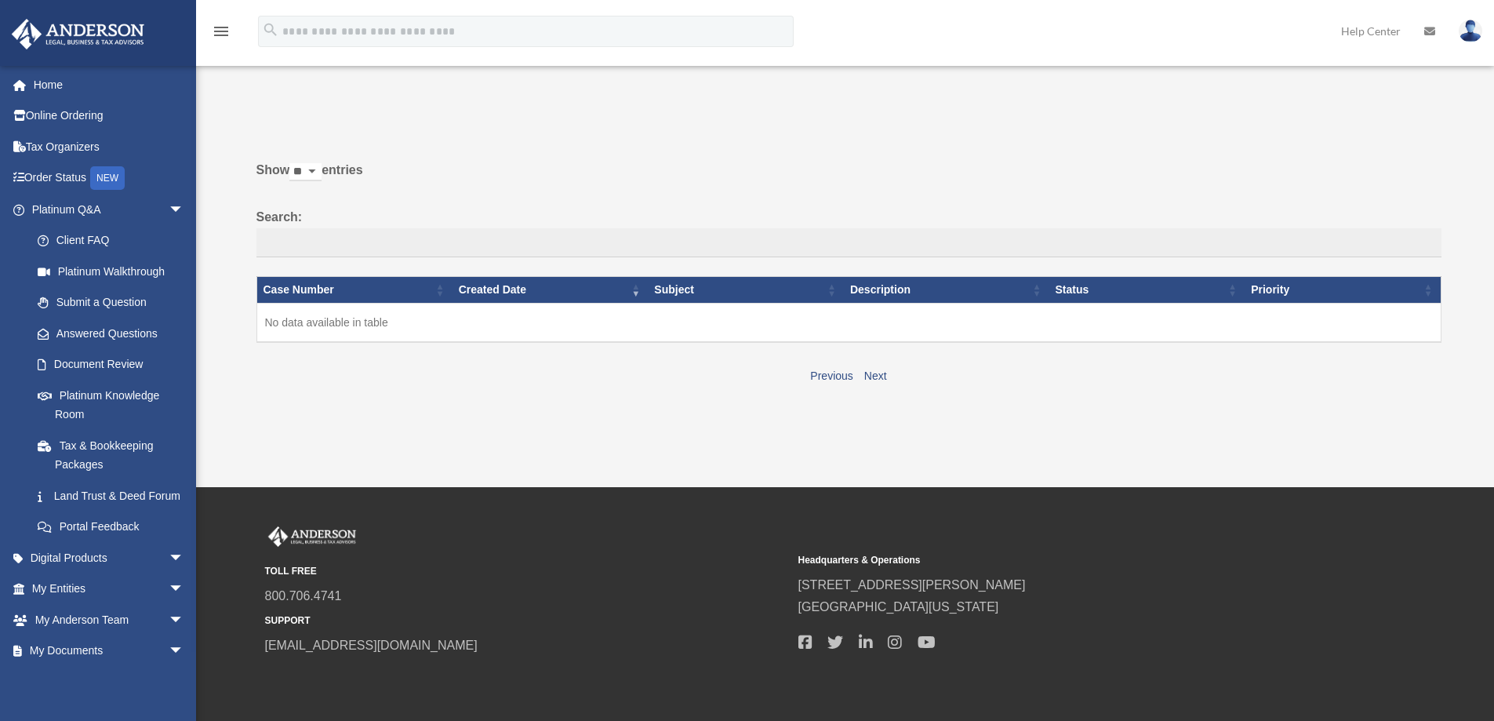
click at [1430, 38] on link at bounding box center [1430, 31] width 35 height 62
click at [1465, 28] on img at bounding box center [1471, 31] width 24 height 23
click at [1475, 27] on img at bounding box center [1471, 31] width 24 height 23
click at [1249, 78] on link "My Profile" at bounding box center [1235, 73] width 157 height 32
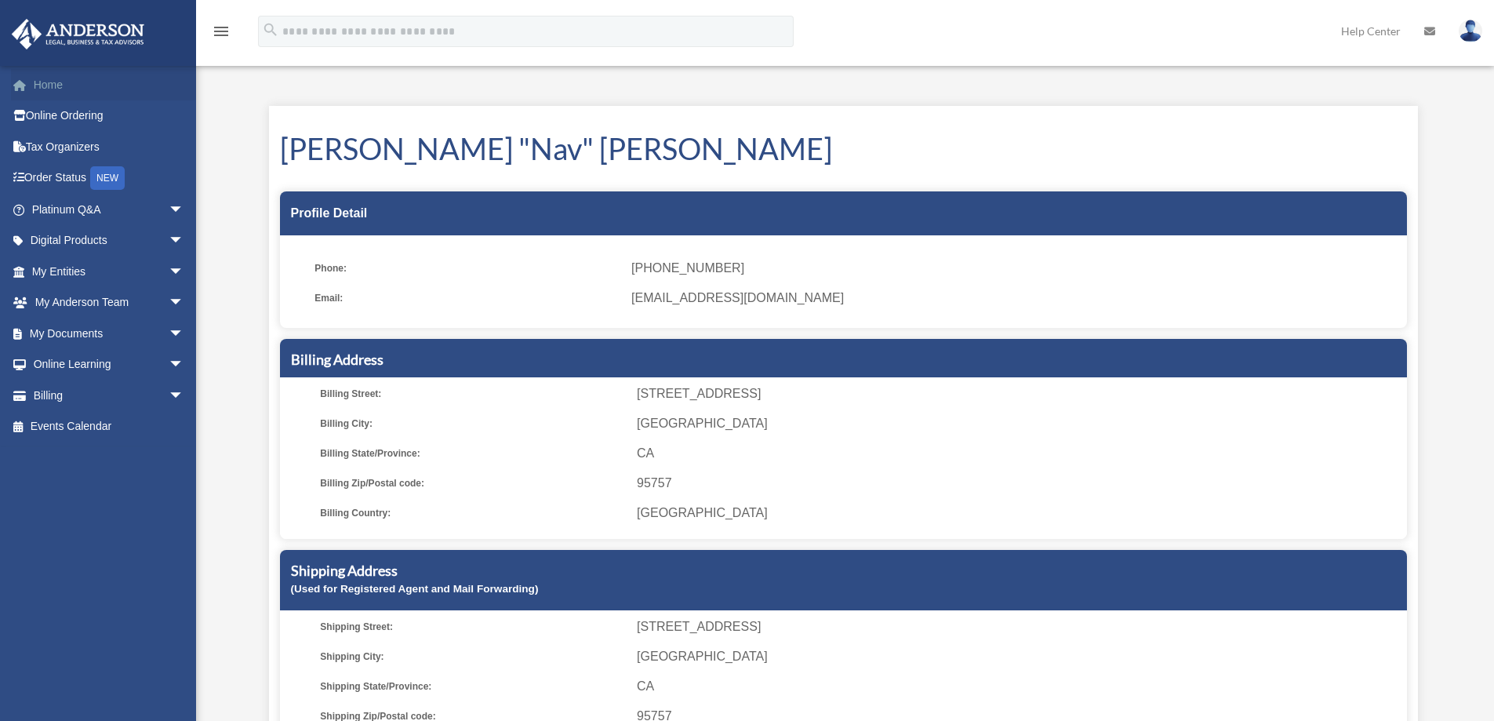
click at [51, 91] on link "Home" at bounding box center [109, 84] width 197 height 31
